Goal: Information Seeking & Learning: Learn about a topic

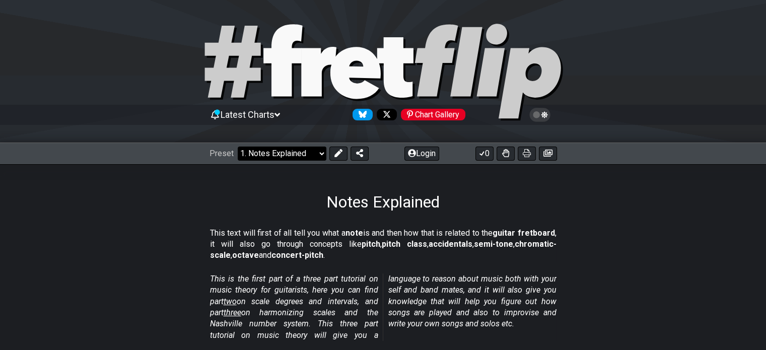
click at [278, 157] on select "Welcome to #fretflip! Initial Preset Custom Preset Minor Pentatonic Major Penta…" at bounding box center [282, 153] width 89 height 14
click at [238, 146] on select "Welcome to #fretflip! Initial Preset Custom Preset Minor Pentatonic Major Penta…" at bounding box center [282, 153] width 89 height 14
select select "/scale-degrees-and-intervals"
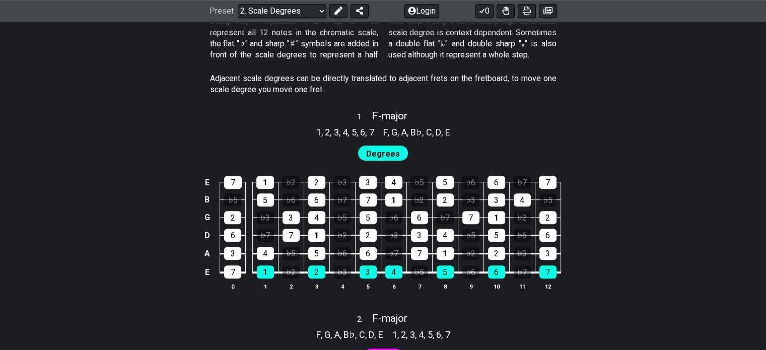
scroll to position [589, 0]
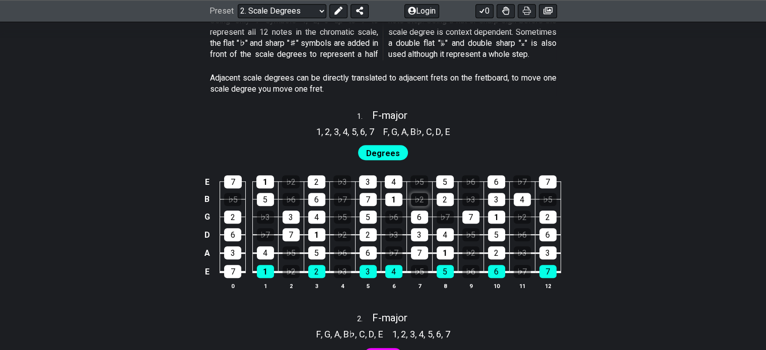
drag, startPoint x: 501, startPoint y: 242, endPoint x: 416, endPoint y: 196, distance: 96.4
click at [416, 196] on div "♭2" at bounding box center [419, 199] width 17 height 13
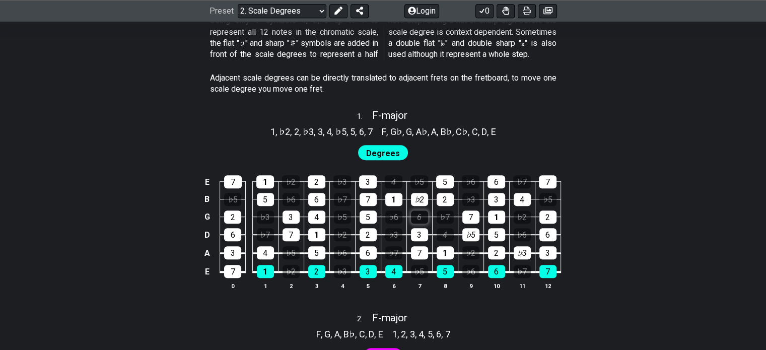
click at [418, 218] on div "6" at bounding box center [419, 216] width 17 height 13
click at [437, 217] on div "♭7" at bounding box center [444, 216] width 17 height 13
click at [437, 213] on div "♭7" at bounding box center [444, 216] width 17 height 13
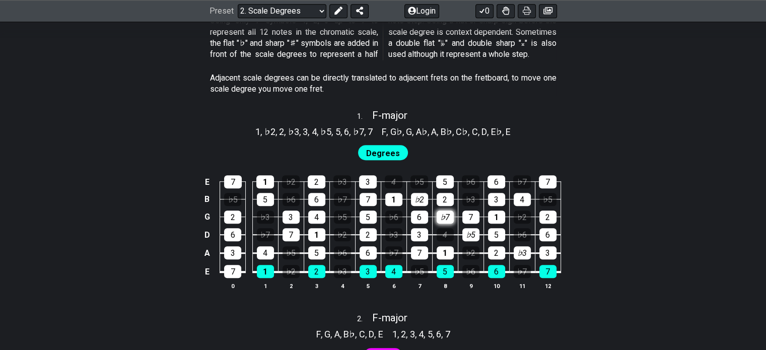
click at [437, 213] on div "♭7" at bounding box center [444, 216] width 17 height 13
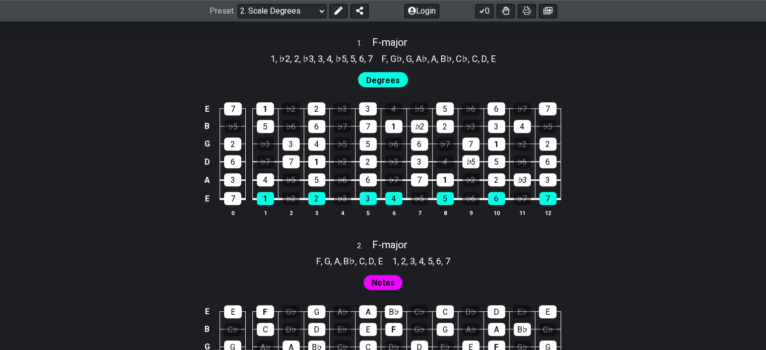
scroll to position [690, 0]
